Goal: Task Accomplishment & Management: Use online tool/utility

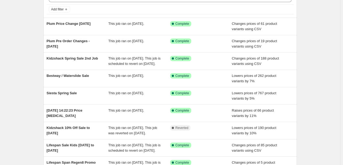
scroll to position [53, 0]
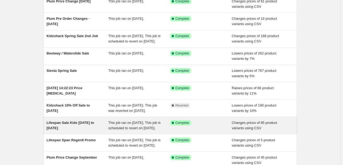
click at [75, 130] on span "Lifespan Sale Kids [DATE] to [DATE]" at bounding box center [70, 124] width 47 height 9
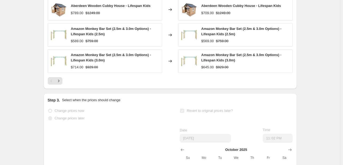
scroll to position [293, 0]
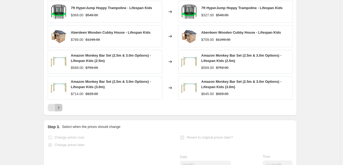
click at [60, 110] on icon "Next" at bounding box center [58, 107] width 5 height 5
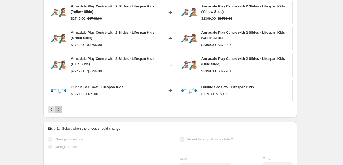
click at [60, 111] on icon "Next" at bounding box center [58, 109] width 5 height 5
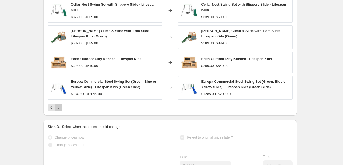
click at [59, 109] on icon "Next" at bounding box center [58, 107] width 1 height 2
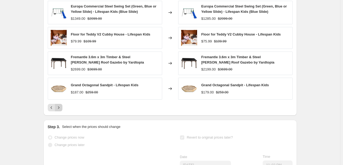
click at [61, 110] on icon "Next" at bounding box center [58, 107] width 5 height 5
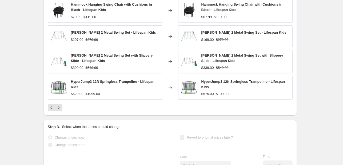
click at [59, 108] on div "Grand Octagonal Sandpit Timber Cover $133.00 $219.00 Changed to Grand Octagonal…" at bounding box center [170, 42] width 245 height 137
click at [59, 109] on button "Next" at bounding box center [58, 107] width 7 height 7
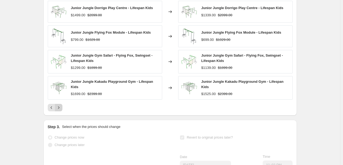
click at [61, 108] on icon "Next" at bounding box center [58, 107] width 5 height 5
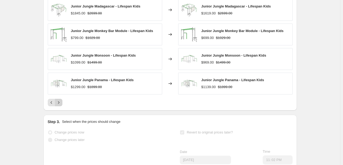
click at [61, 105] on icon "Next" at bounding box center [58, 102] width 5 height 5
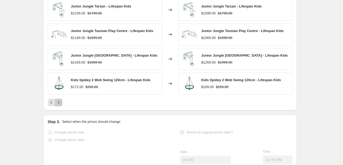
click at [59, 105] on icon "Next" at bounding box center [58, 102] width 5 height 5
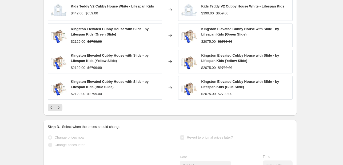
click at [62, 108] on div "Pagination" at bounding box center [58, 107] width 7 height 7
click at [61, 110] on icon "Next" at bounding box center [58, 107] width 5 height 5
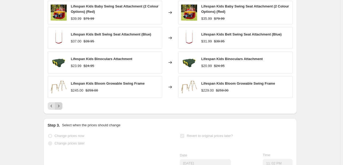
click at [62, 109] on button "Next" at bounding box center [58, 105] width 7 height 7
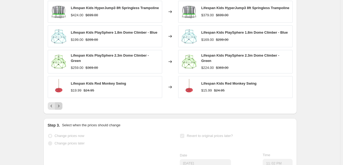
click at [61, 105] on icon "Next" at bounding box center [58, 105] width 5 height 5
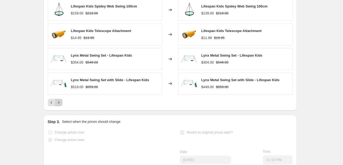
click at [59, 105] on icon "Next" at bounding box center [58, 102] width 5 height 5
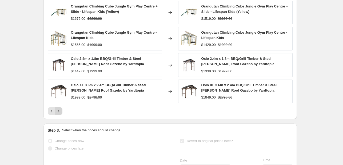
click at [59, 114] on icon "Next" at bounding box center [58, 110] width 5 height 5
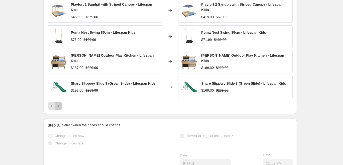
click at [59, 107] on icon "Next" at bounding box center [58, 105] width 5 height 5
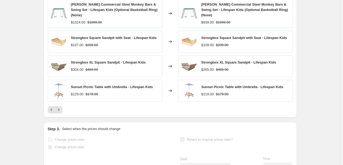
click at [64, 107] on div at bounding box center [170, 109] width 245 height 7
click at [59, 108] on icon "Next" at bounding box center [58, 109] width 5 height 5
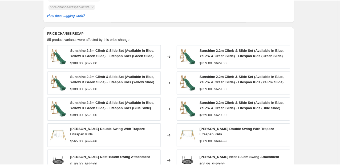
scroll to position [223, 0]
